Goal: Task Accomplishment & Management: Manage account settings

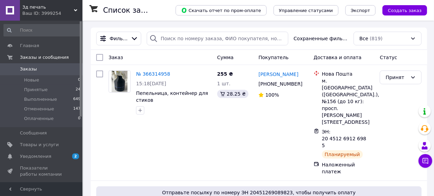
click at [161, 74] on link "№ 366314958" at bounding box center [153, 73] width 34 height 5
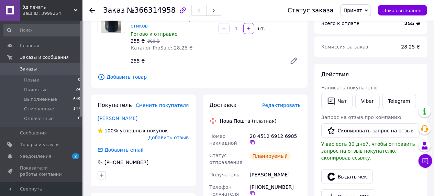
scroll to position [103, 0]
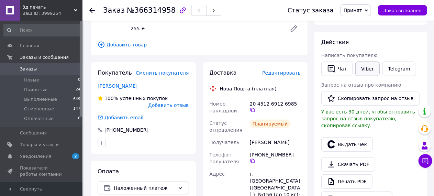
click at [362, 68] on link "Viber" at bounding box center [367, 69] width 24 height 14
click at [91, 11] on use at bounding box center [91, 10] width 5 height 5
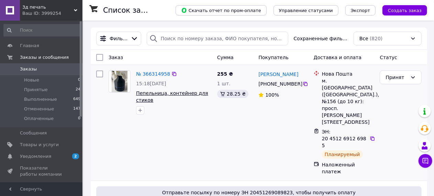
click at [170, 95] on span "Пепельница, контейнер для стиков" at bounding box center [172, 96] width 72 height 12
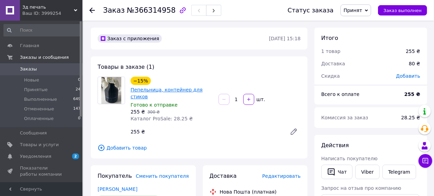
click at [175, 91] on link "Пепельница, контейнер для стиков" at bounding box center [167, 93] width 72 height 12
click at [93, 10] on icon at bounding box center [91, 10] width 5 height 5
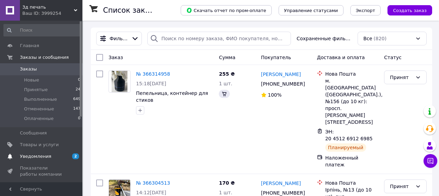
drag, startPoint x: 0, startPoint y: 0, endPoint x: 72, endPoint y: 156, distance: 172.1
click at [72, 156] on span "2" at bounding box center [75, 156] width 7 height 6
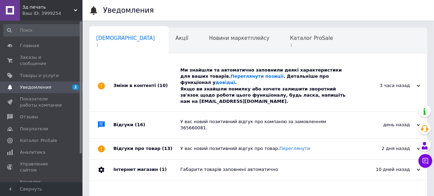
scroll to position [0, 3]
click at [287, 38] on span "Каталог ProSale" at bounding box center [308, 38] width 43 height 6
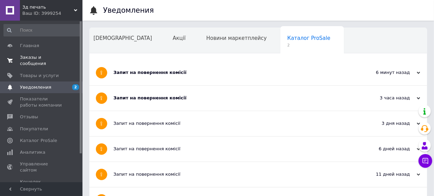
click at [55, 58] on span "Заказы и сообщения" at bounding box center [42, 60] width 44 height 12
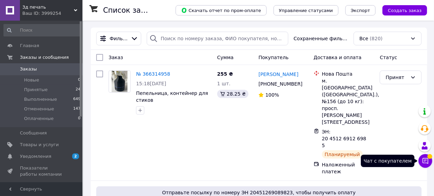
click at [427, 160] on icon at bounding box center [425, 160] width 7 height 7
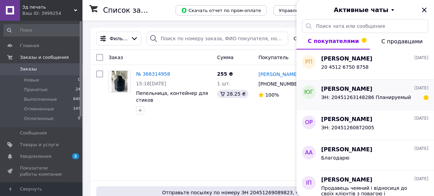
click at [400, 99] on div "ЭН: 20451263148286 Планируемый" at bounding box center [374, 98] width 107 height 11
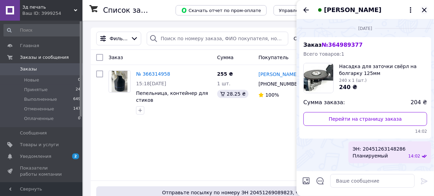
click at [425, 10] on icon "Закрыть" at bounding box center [424, 10] width 8 height 8
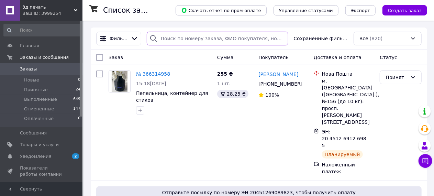
click at [217, 39] on input "search" at bounding box center [218, 39] width 142 height 14
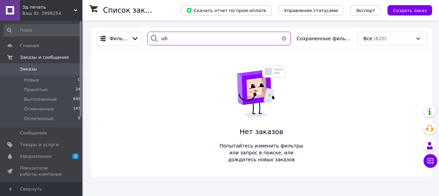
type input "u"
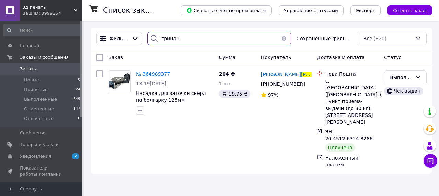
type input "грицан"
click at [286, 38] on button "button" at bounding box center [284, 39] width 14 height 14
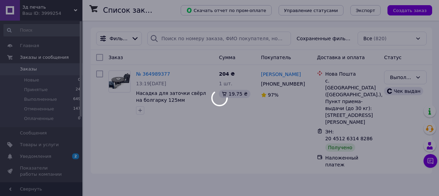
click at [46, 56] on div at bounding box center [219, 98] width 439 height 196
